Goal: Navigation & Orientation: Find specific page/section

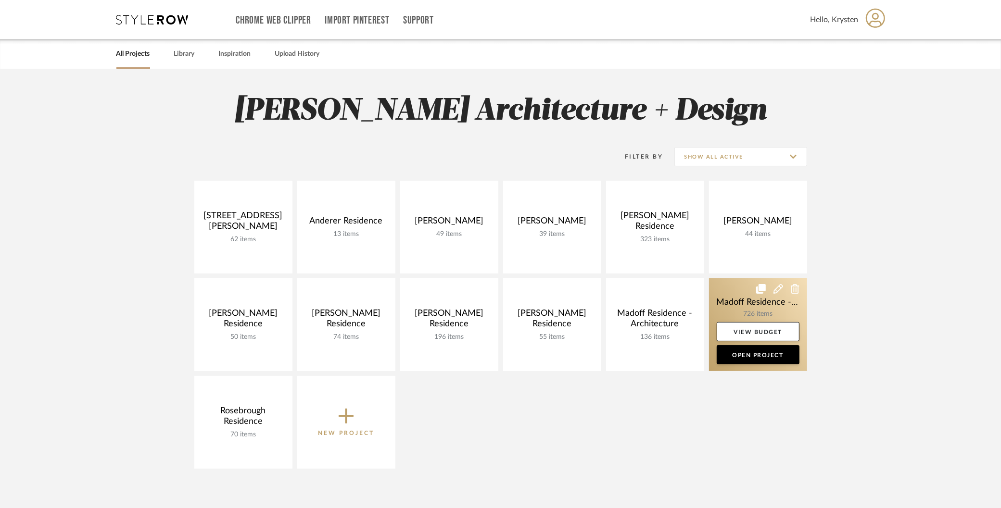
click at [752, 307] on link at bounding box center [758, 324] width 98 height 93
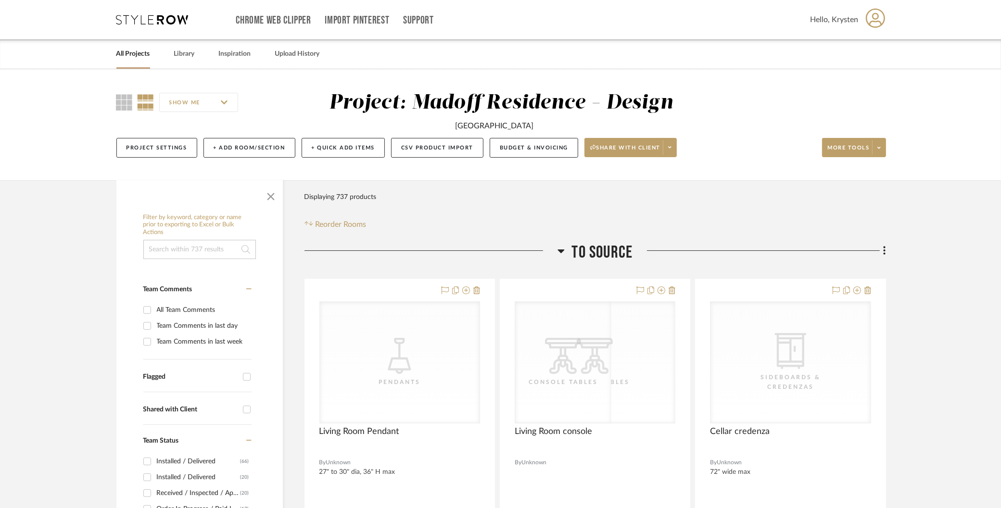
click at [621, 262] on span "To Source" at bounding box center [602, 252] width 61 height 21
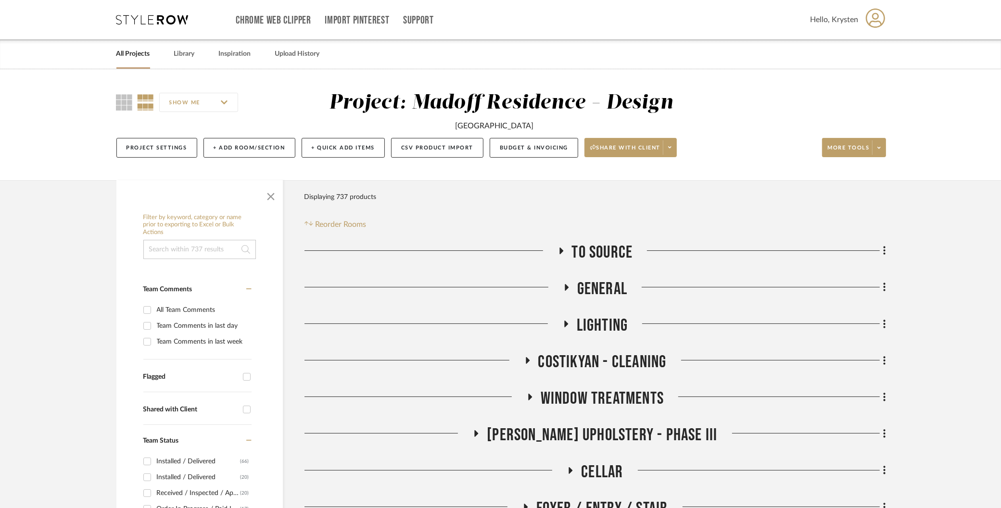
click at [615, 259] on span "To Source" at bounding box center [602, 252] width 61 height 21
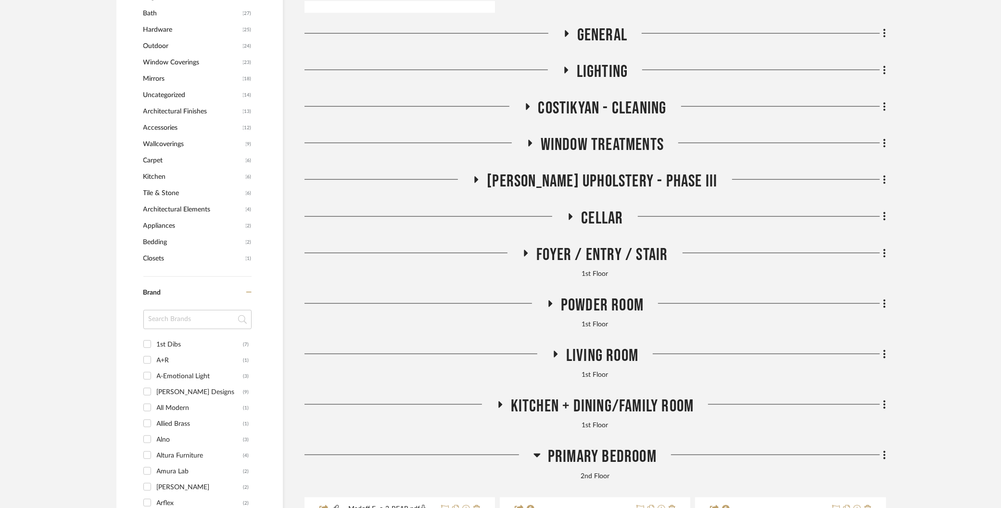
scroll to position [1334, 0]
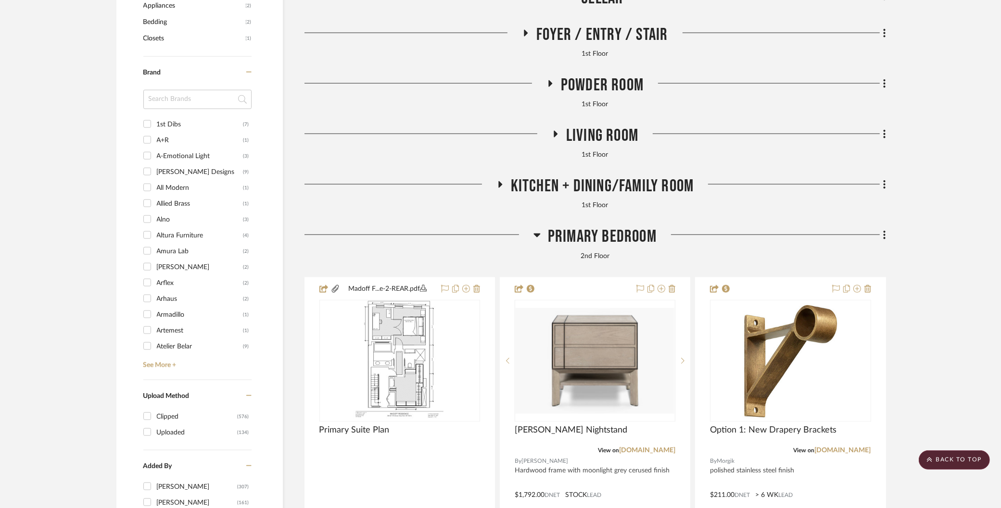
click at [589, 227] on span "Primary Bedroom" at bounding box center [602, 236] width 109 height 21
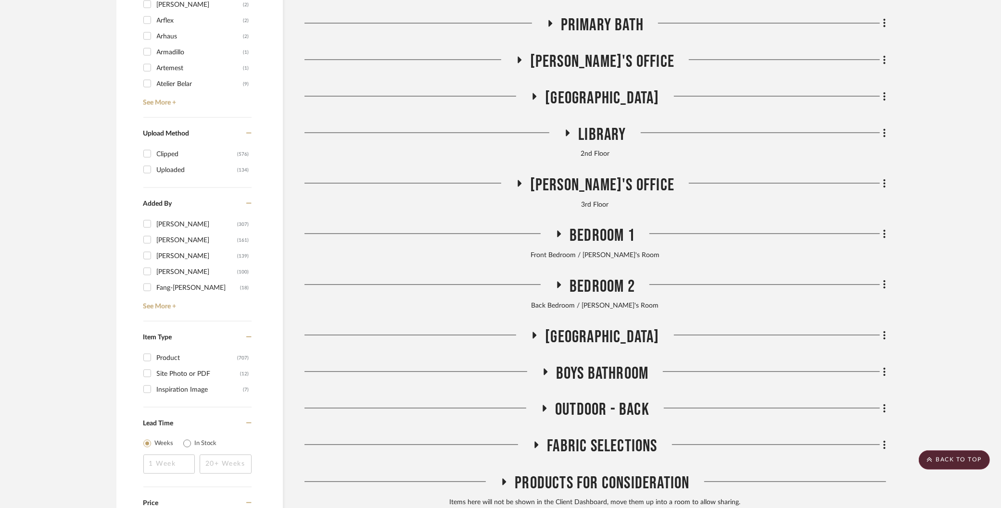
scroll to position [1623, 0]
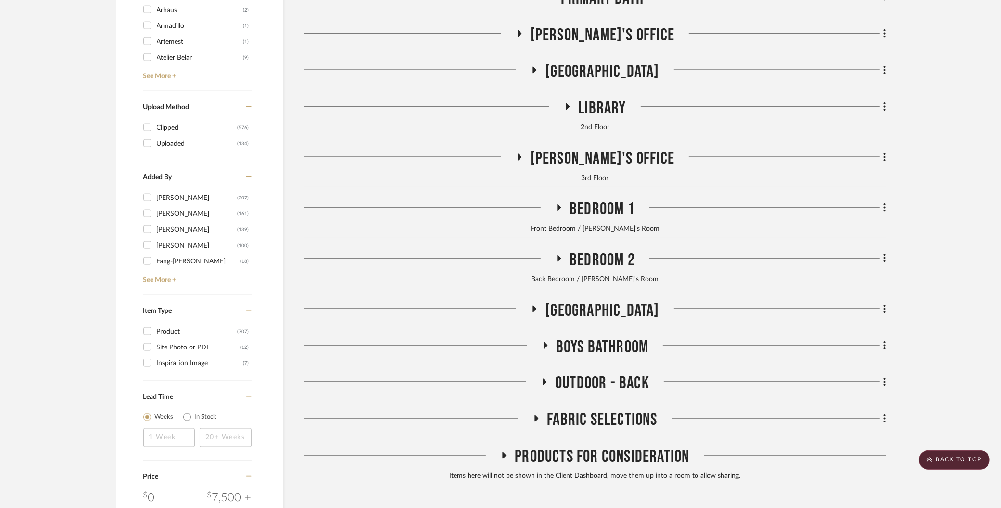
click at [604, 107] on span "Library" at bounding box center [602, 108] width 48 height 21
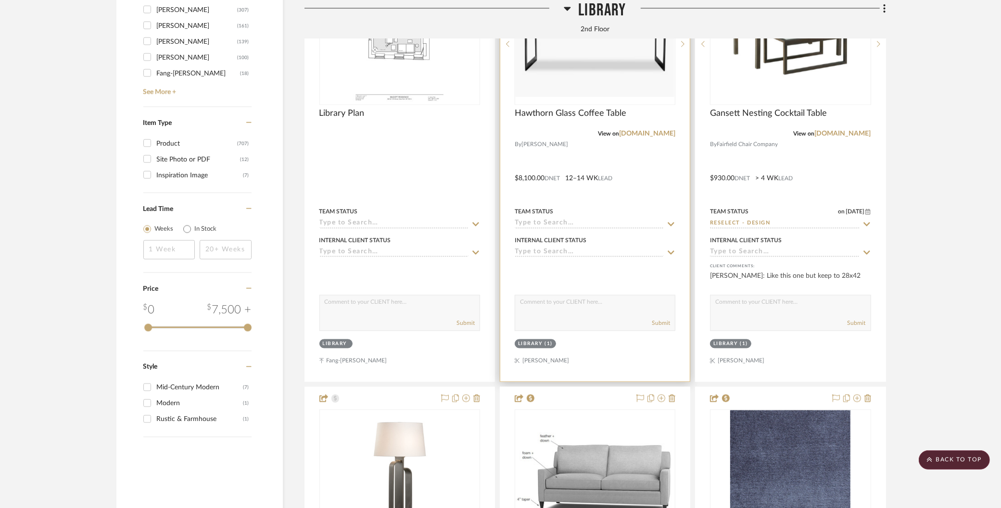
scroll to position [2048, 0]
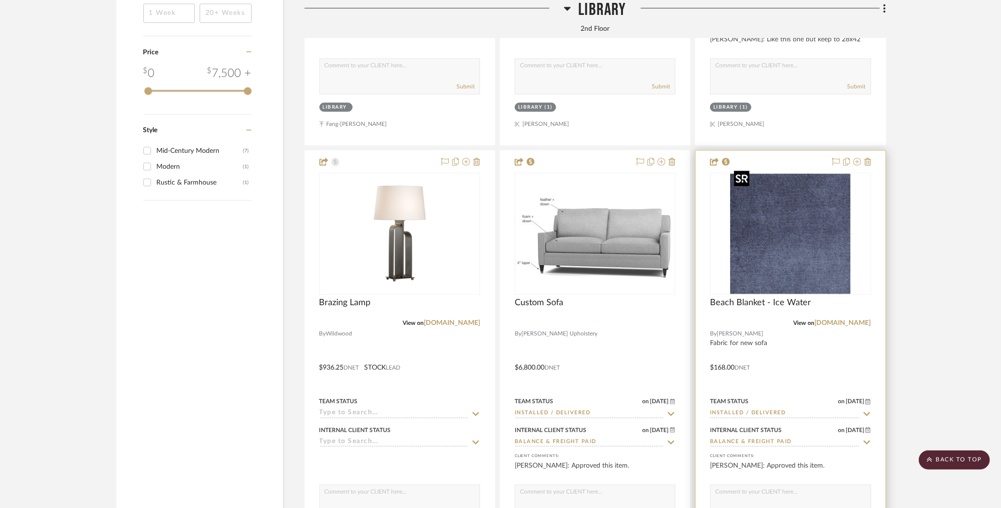
click at [812, 203] on img "0" at bounding box center [790, 234] width 120 height 120
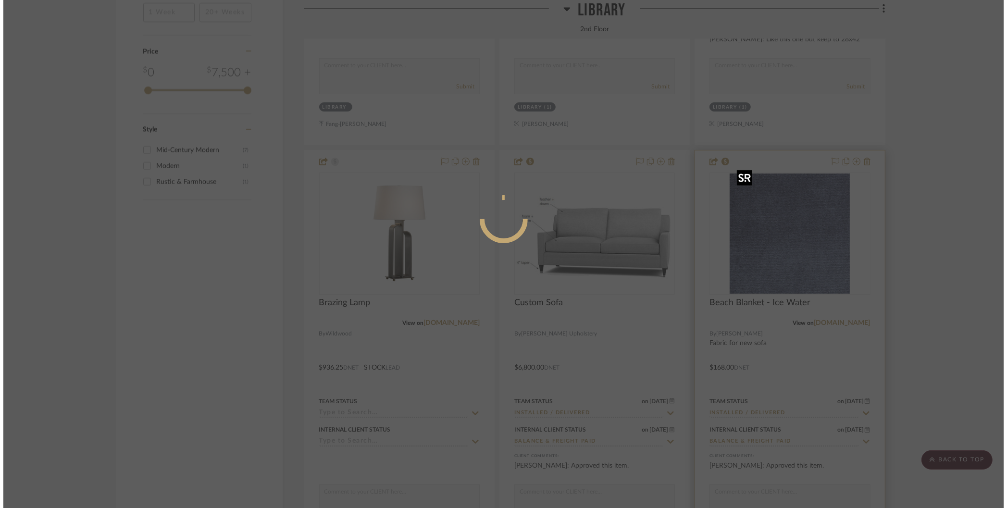
scroll to position [0, 0]
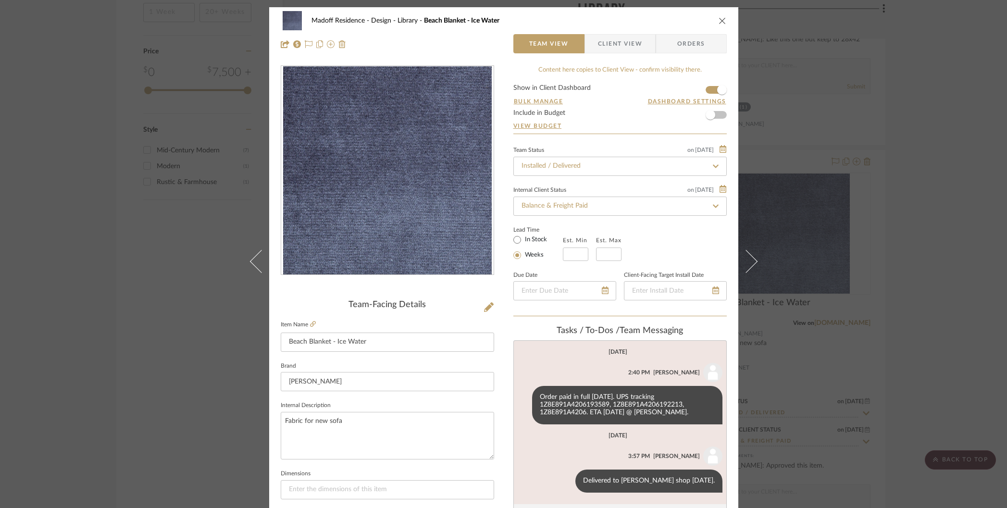
click at [875, 148] on div "Madoff Residence - Design Library Beach Blanket - Ice Water Team View Client Vi…" at bounding box center [503, 254] width 1007 height 508
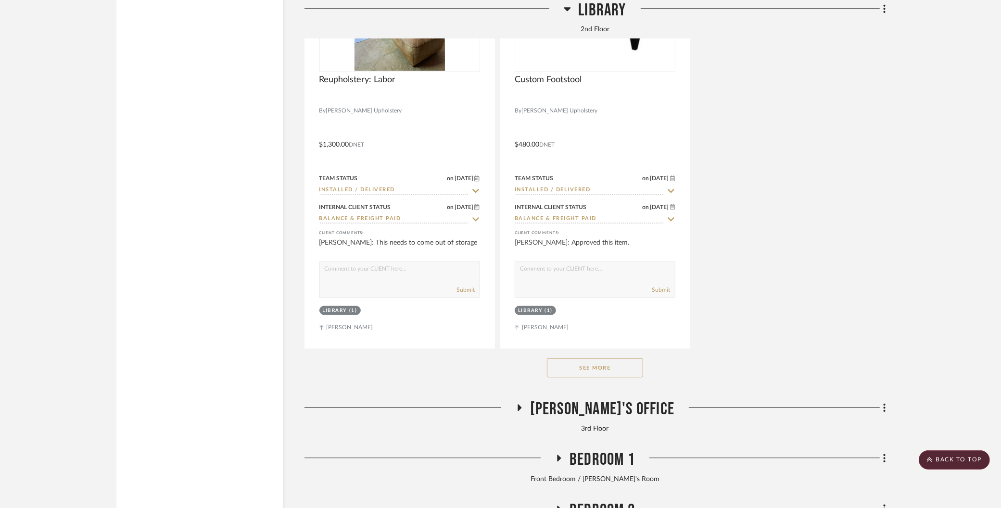
scroll to position [2913, 0]
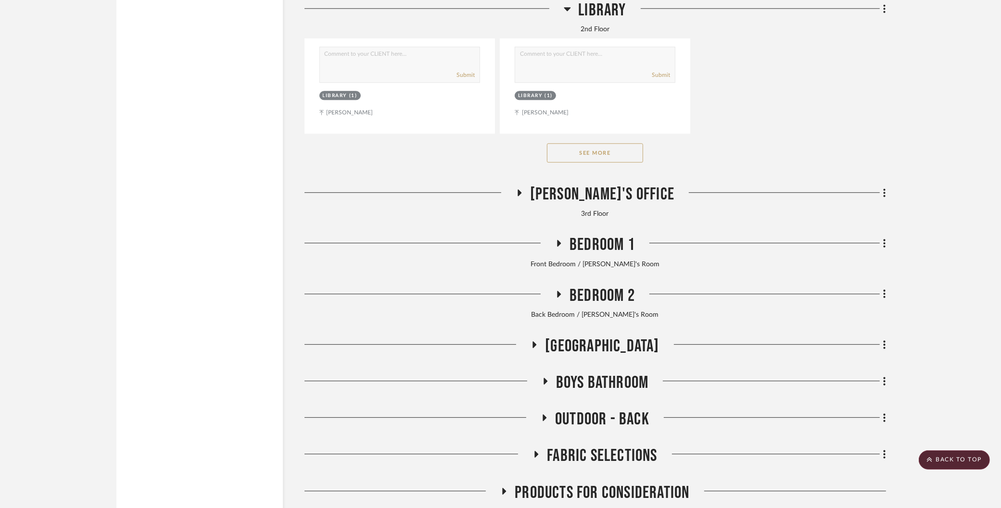
click at [611, 147] on button "See More" at bounding box center [595, 152] width 96 height 19
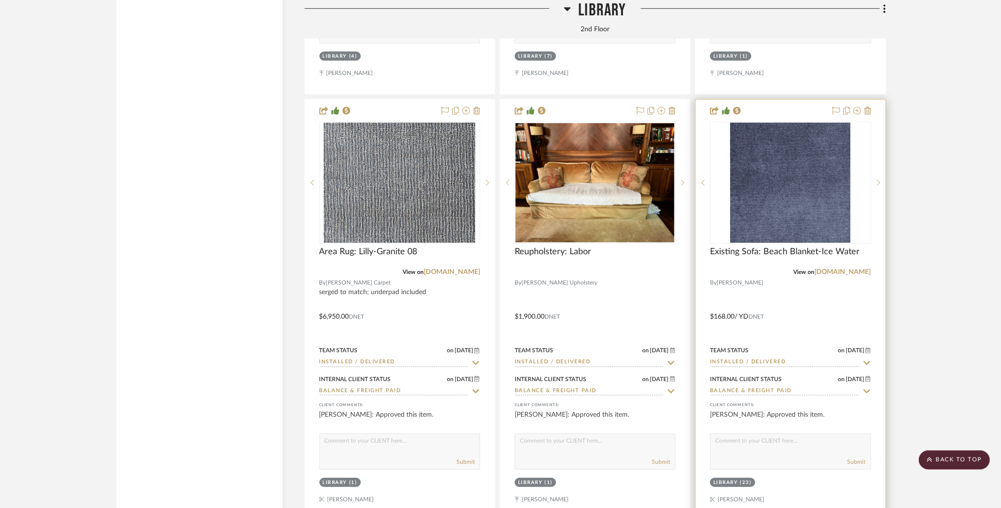
scroll to position [3448, 0]
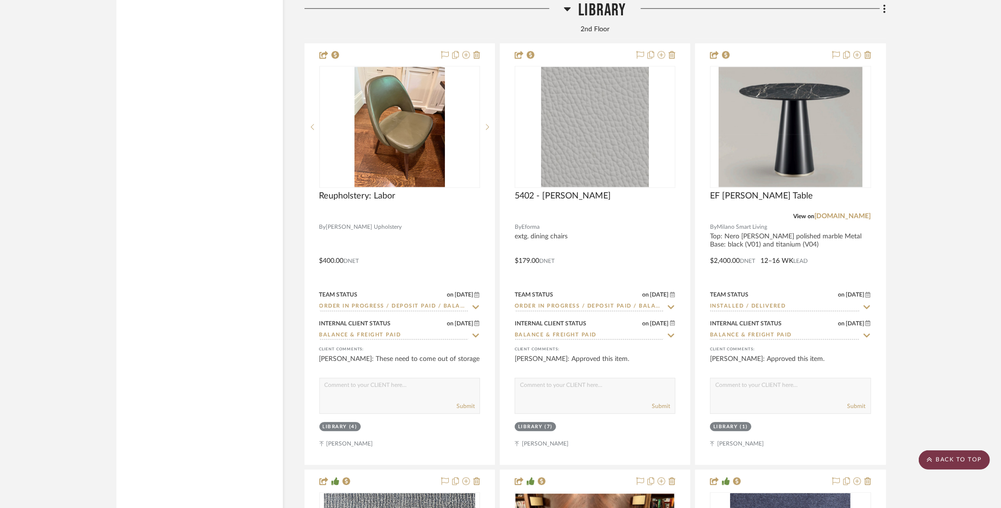
click at [947, 465] on scroll-to-top-button "BACK TO TOP" at bounding box center [953, 460] width 71 height 19
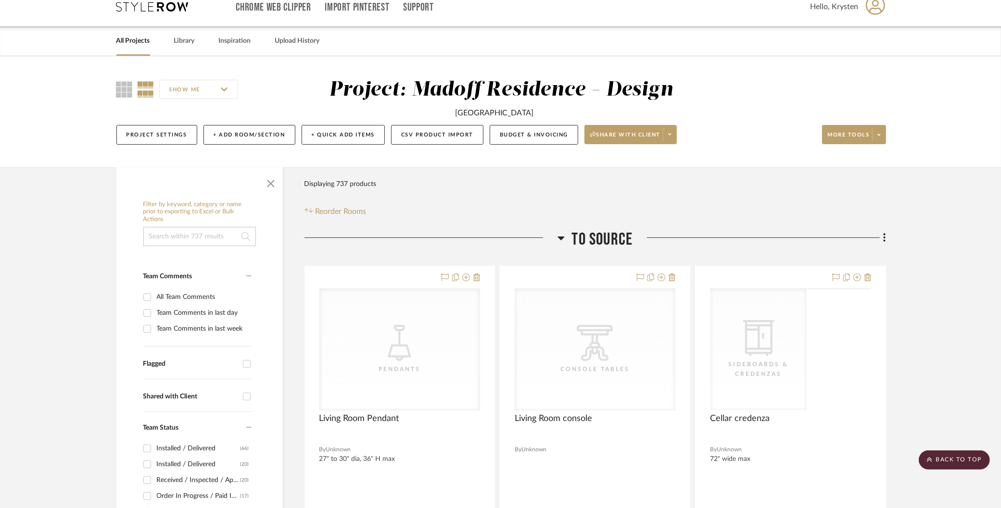
scroll to position [0, 0]
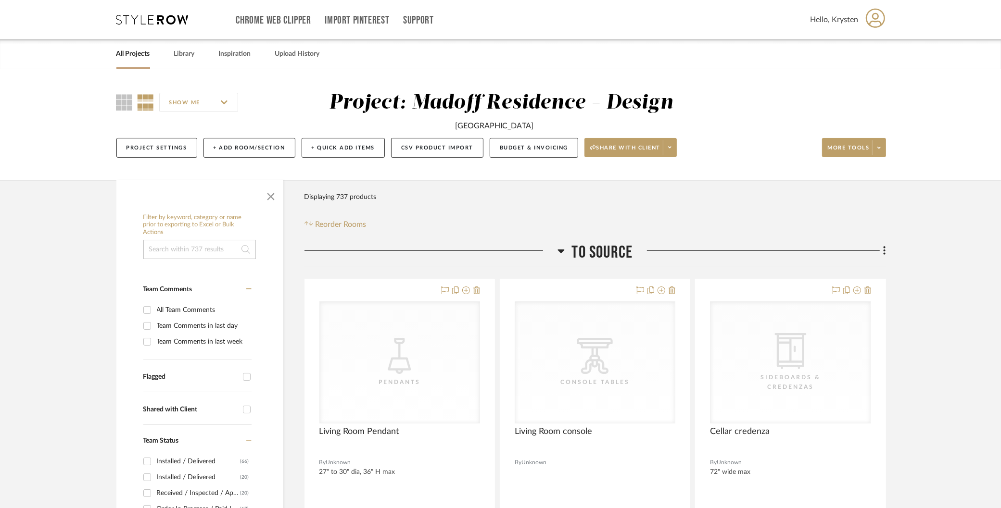
click at [629, 250] on span "To Source" at bounding box center [602, 252] width 61 height 21
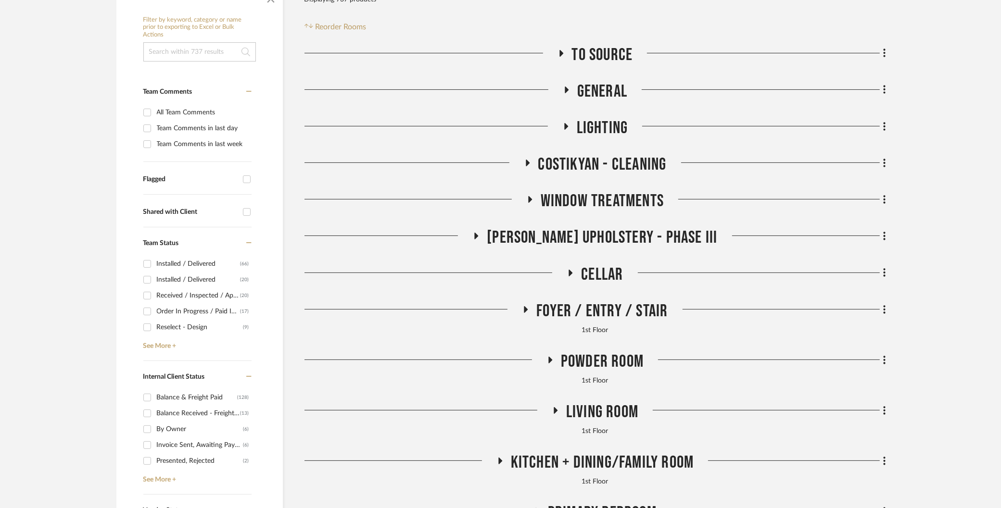
scroll to position [198, 0]
click at [555, 242] on span "[PERSON_NAME] Upholstery - Phase III" at bounding box center [602, 237] width 230 height 21
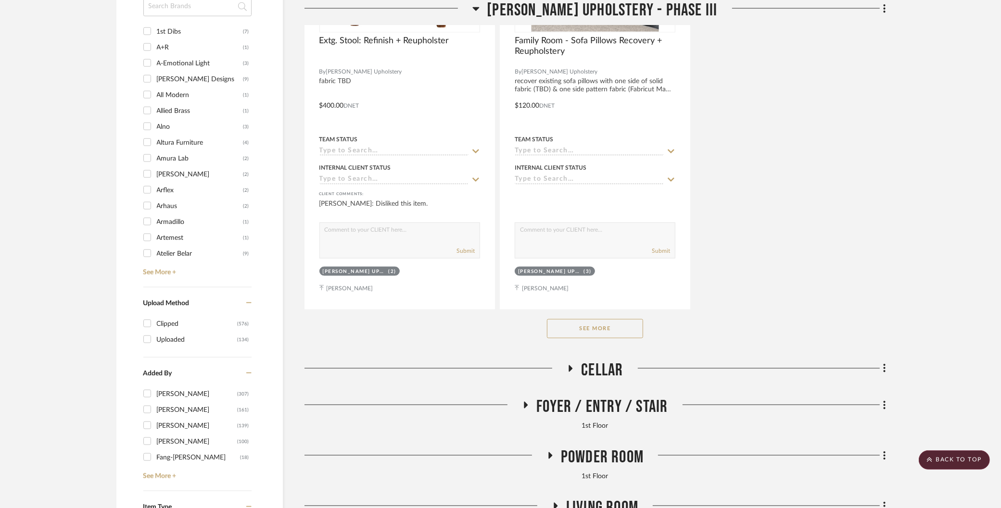
scroll to position [1501, 0]
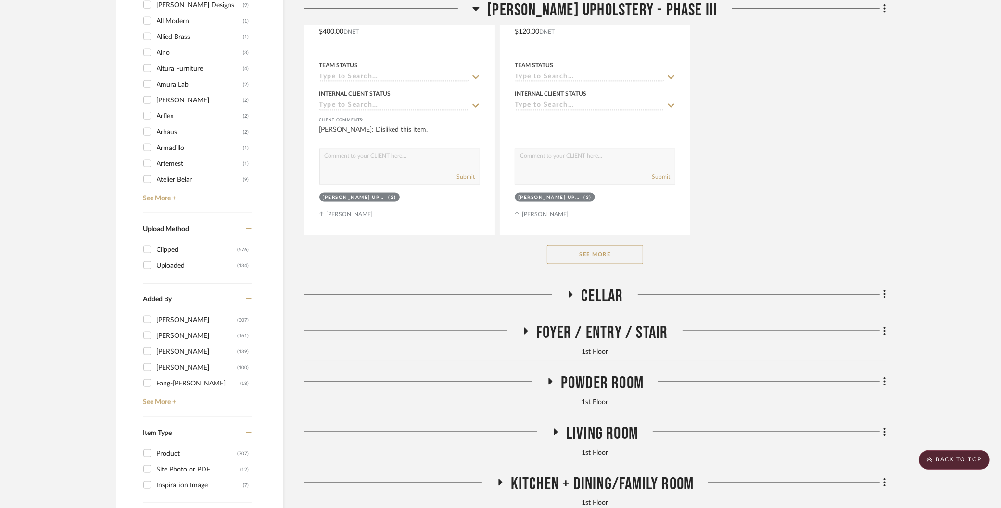
click at [594, 254] on button "See More" at bounding box center [595, 254] width 96 height 19
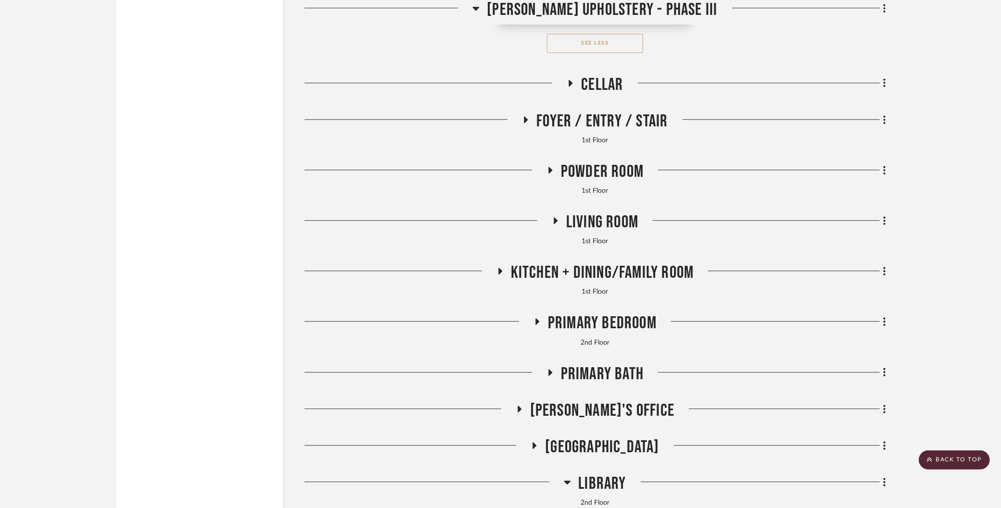
scroll to position [3116, 0]
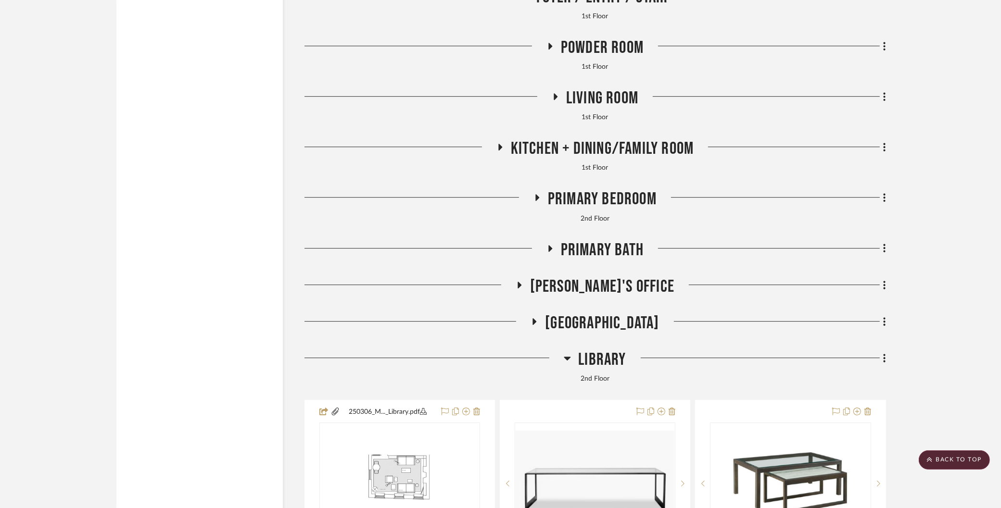
click at [616, 350] on span "Library" at bounding box center [602, 360] width 48 height 21
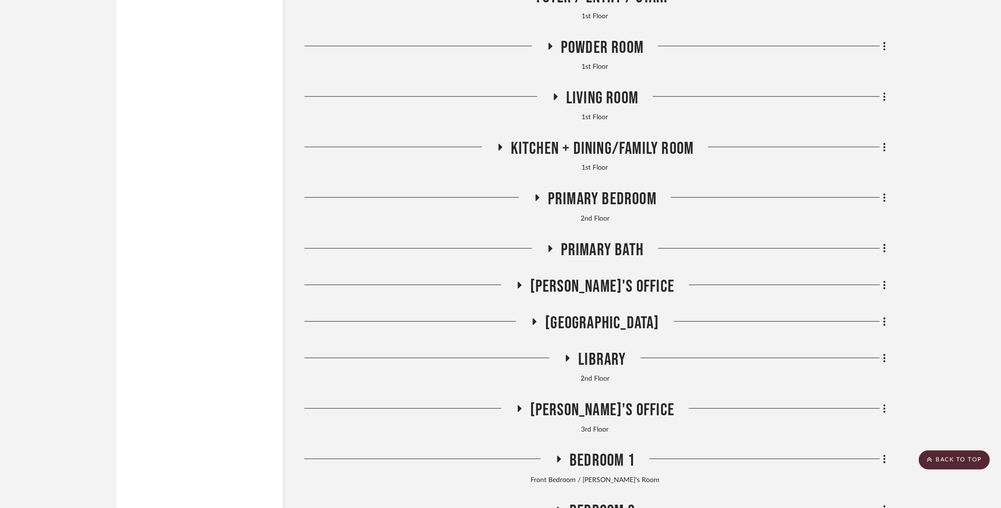
click at [605, 400] on span "[PERSON_NAME]'s Office" at bounding box center [602, 410] width 144 height 21
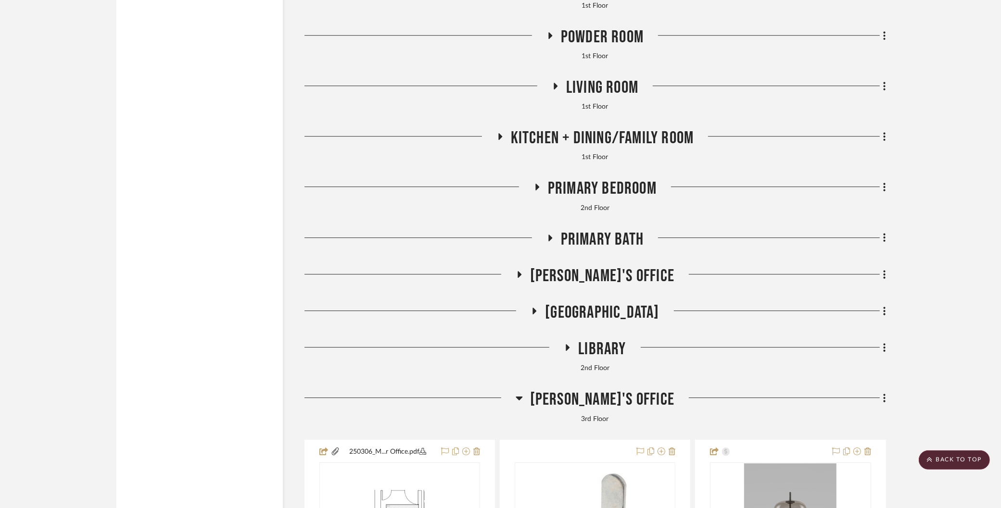
scroll to position [2943, 0]
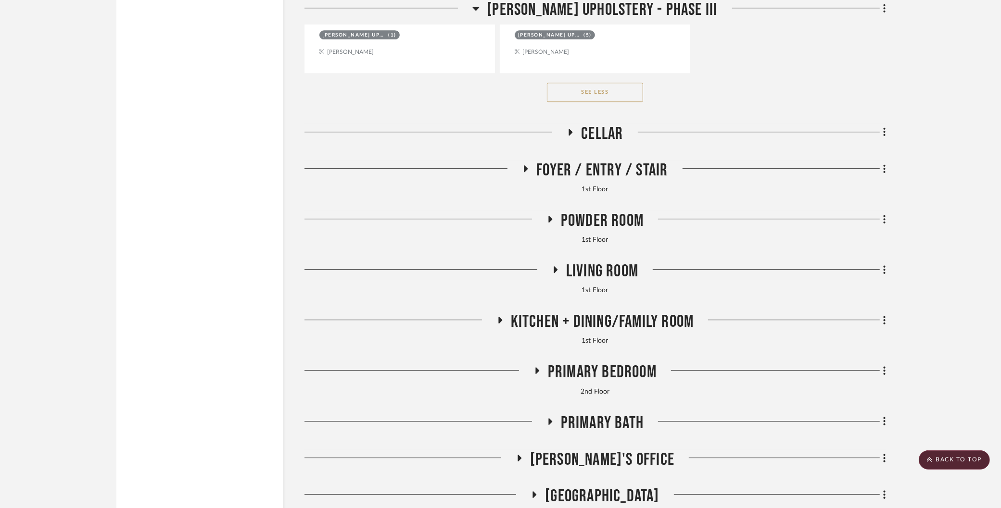
click at [598, 314] on span "Kitchen + Dining/Family Room" at bounding box center [602, 322] width 183 height 21
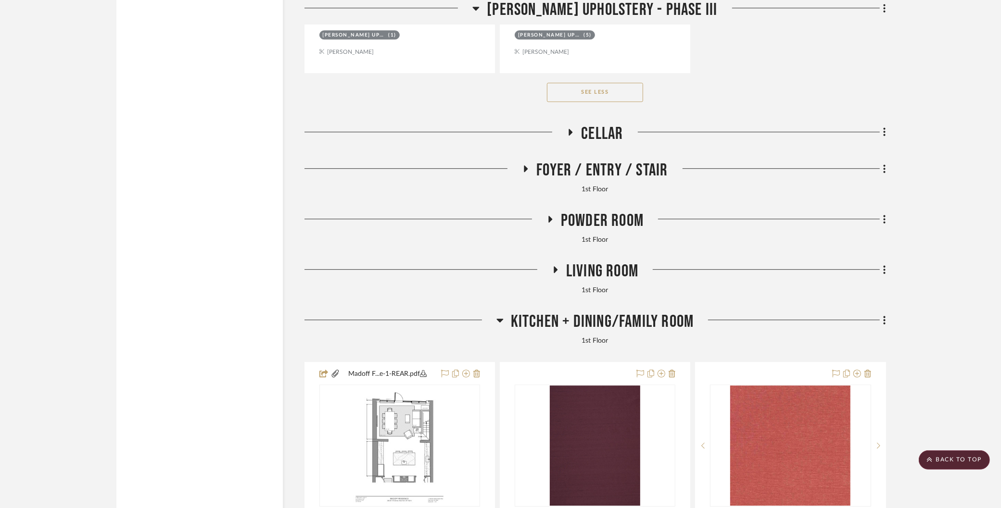
click at [599, 314] on span "Kitchen + Dining/Family Room" at bounding box center [602, 322] width 183 height 21
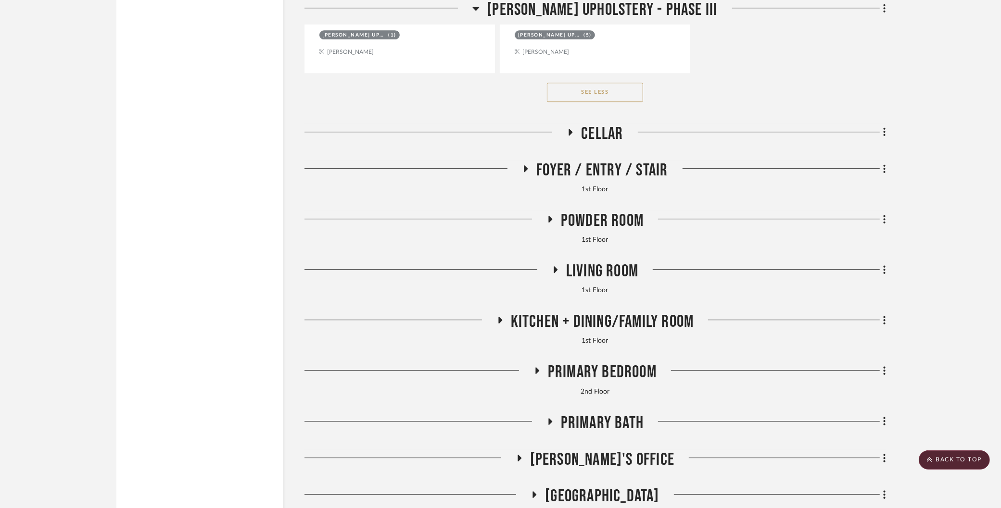
click at [599, 366] on span "Primary Bedroom" at bounding box center [602, 372] width 109 height 21
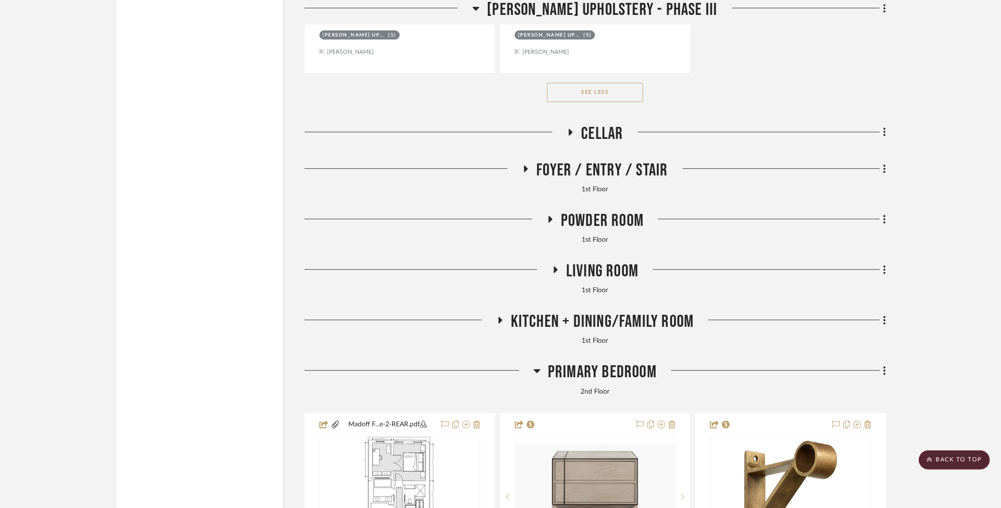
click at [599, 366] on span "Primary Bedroom" at bounding box center [602, 372] width 109 height 21
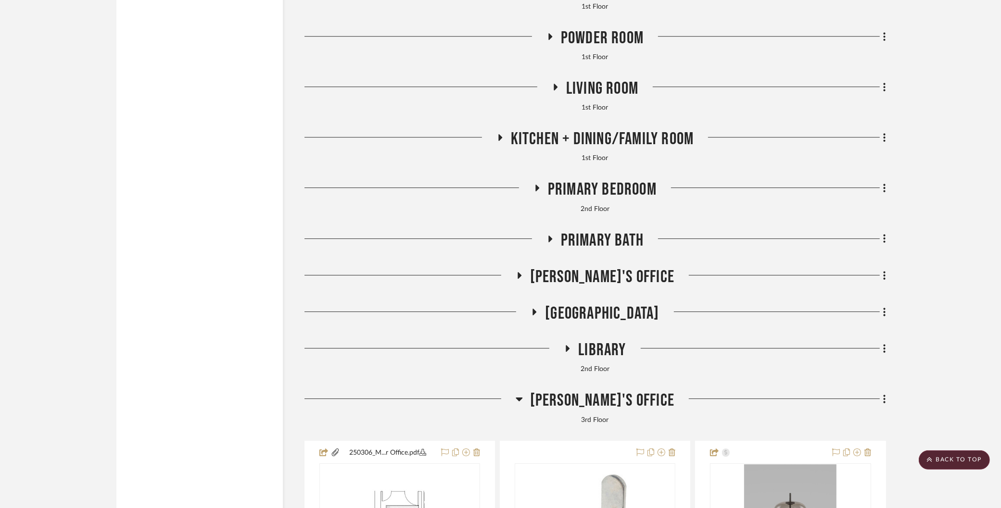
scroll to position [3145, 0]
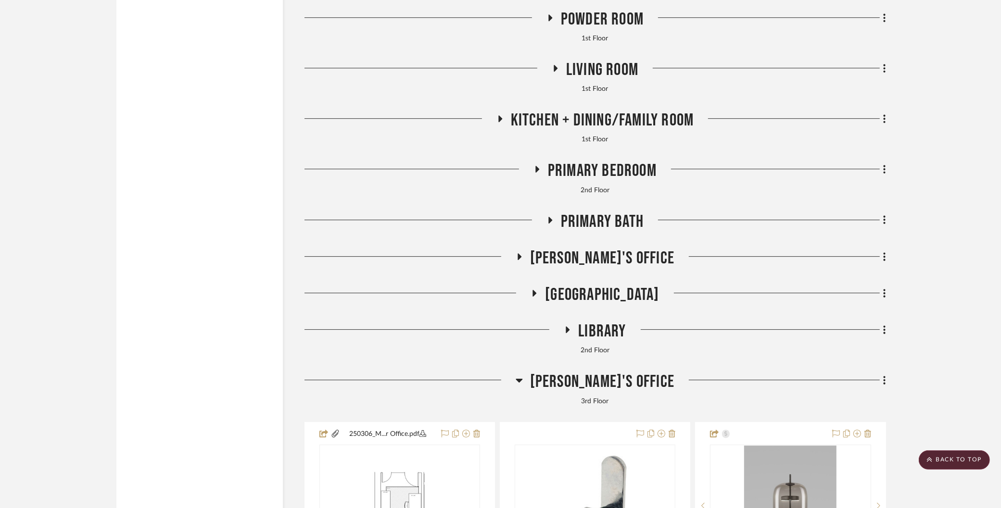
click at [592, 321] on span "Library" at bounding box center [602, 331] width 48 height 21
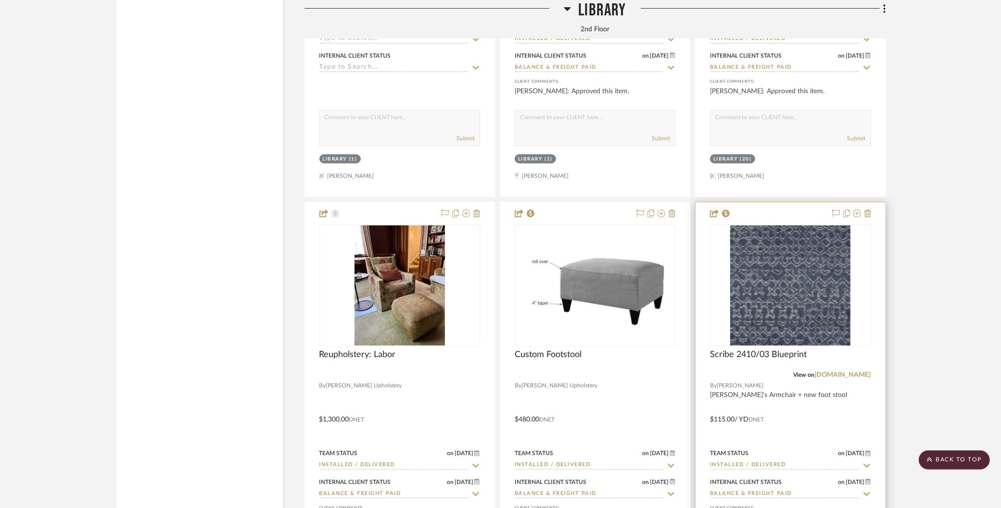
scroll to position [4209, 0]
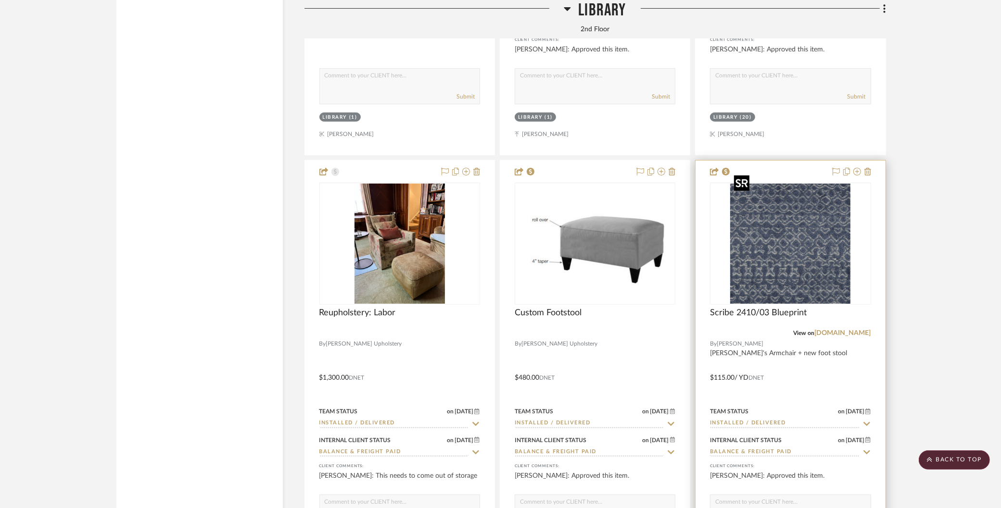
click at [819, 258] on img "0" at bounding box center [790, 244] width 120 height 120
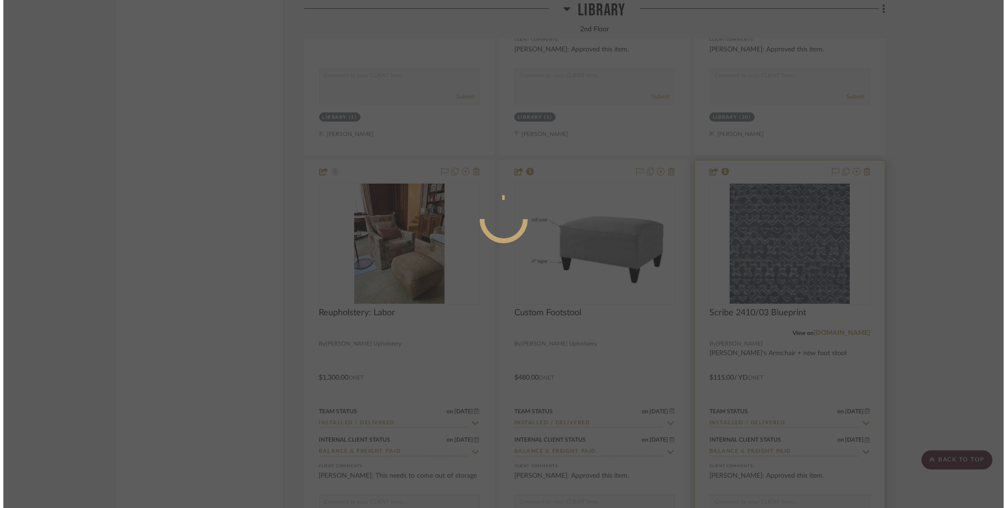
scroll to position [0, 0]
